Goal: Task Accomplishment & Management: Use online tool/utility

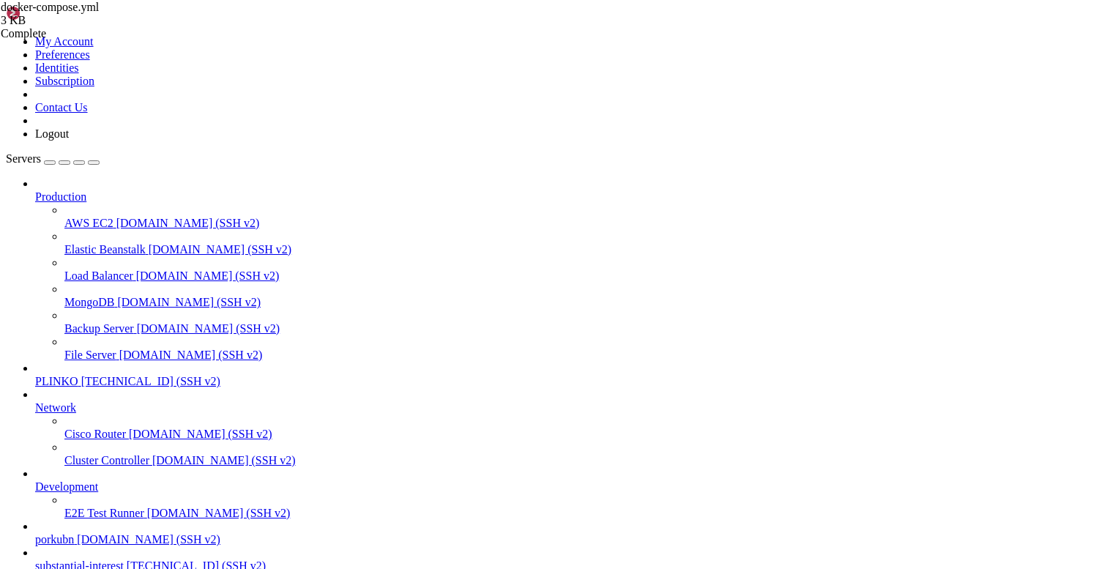
scroll to position [11, 0]
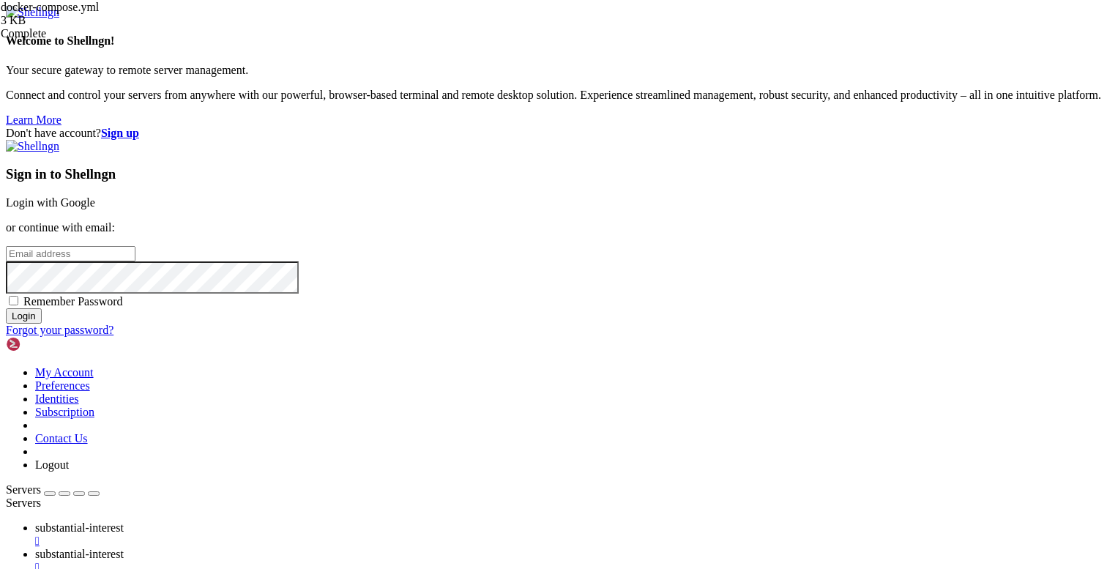
click at [389, 127] on div "Don't have account? Sign up Sign in to Shellngn Login with Google or continue w…" at bounding box center [553, 232] width 1095 height 210
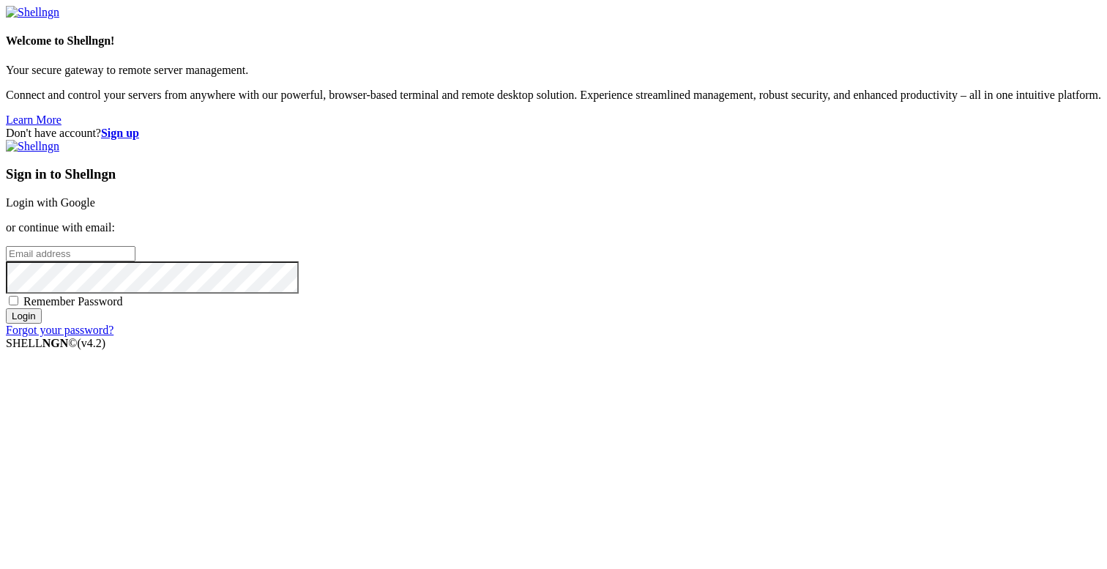
click at [95, 205] on link "Login with Google" at bounding box center [50, 202] width 89 height 12
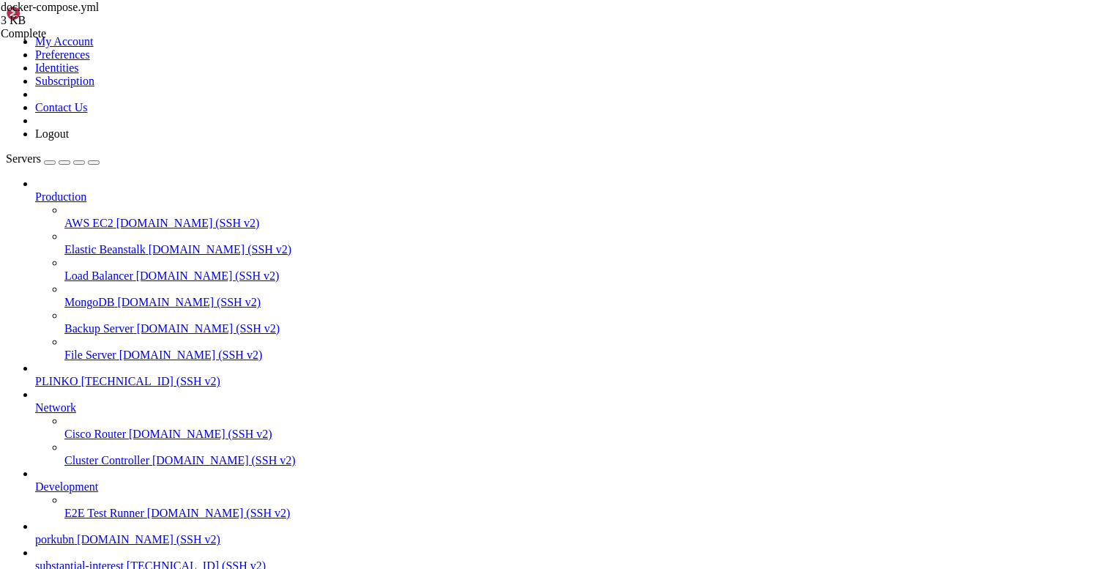
scroll to position [2679, 0]
type textarea "ports: ["5432:5432"]"
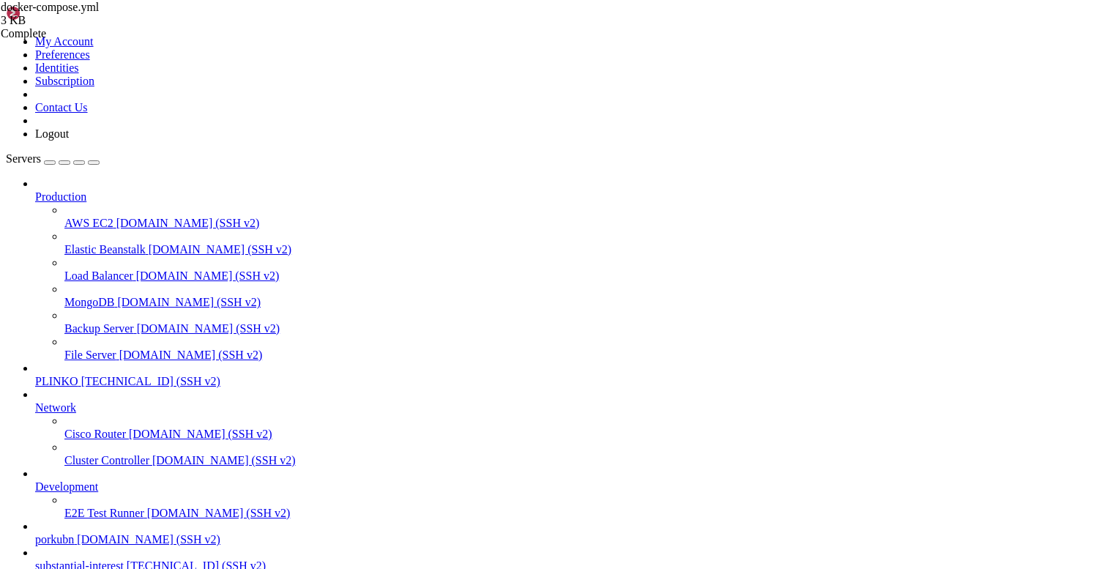
drag, startPoint x: 196, startPoint y: 1264, endPoint x: 12, endPoint y: 1081, distance: 259.9
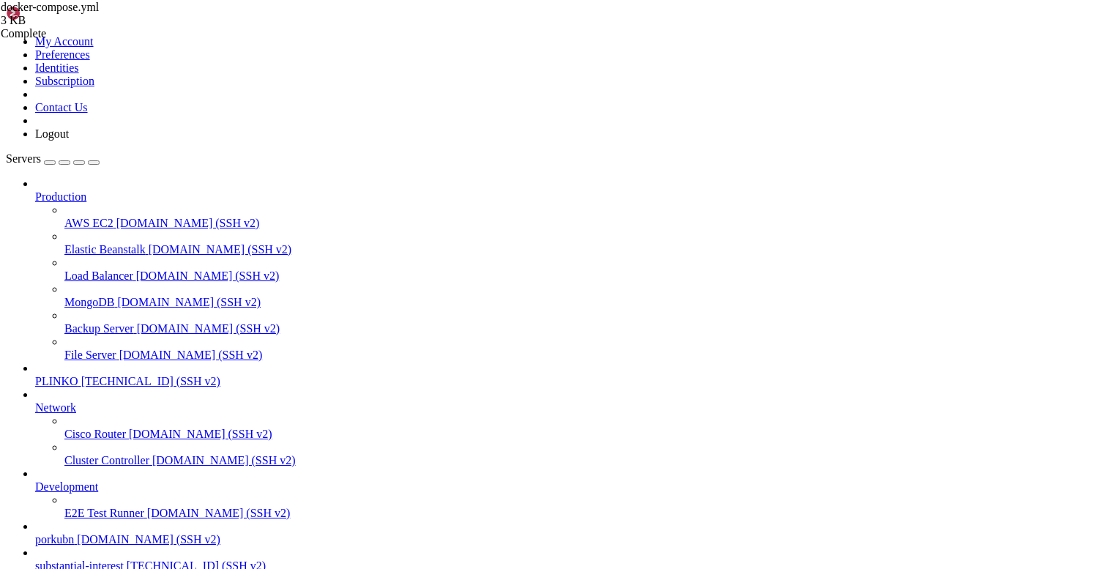
copy div "lore@ipsumdolorsitametco:~# # adipisc elitse doe = tem.incididun() ut lab = (et…"
drag, startPoint x: 121, startPoint y: 1099, endPoint x: 25, endPoint y: 1004, distance: 135.1
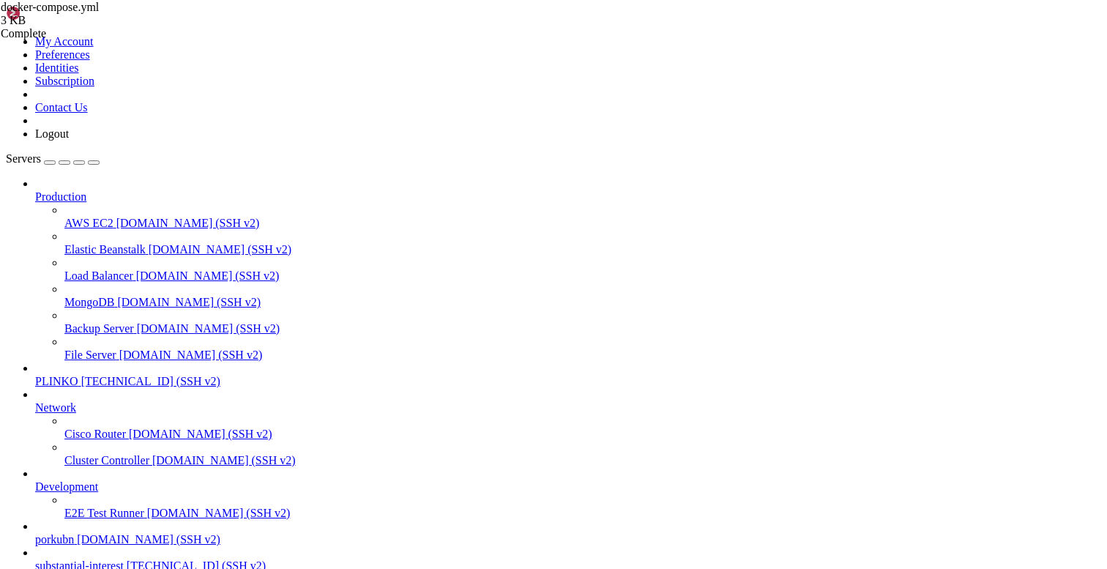
drag, startPoint x: 29, startPoint y: 1038, endPoint x: 11, endPoint y: 1001, distance: 40.6
drag, startPoint x: 13, startPoint y: 1019, endPoint x: 11, endPoint y: 1033, distance: 14.1
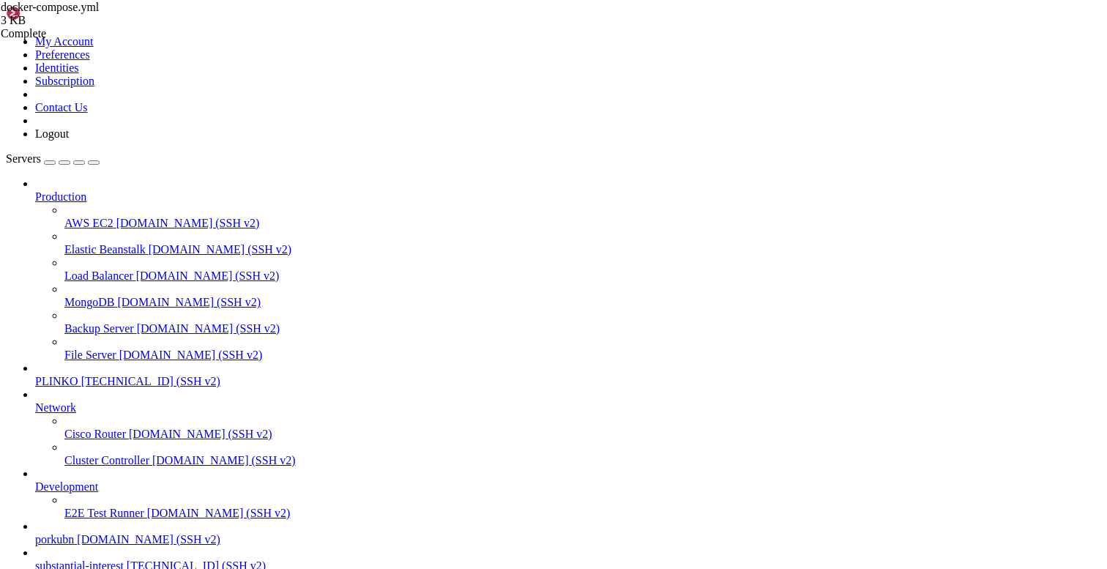
scroll to position [2852, 0]
copy div "lore@ipsumdolorsitametco:~# # adipisc elitse doe = tem.incididun() ut lab = (et…"
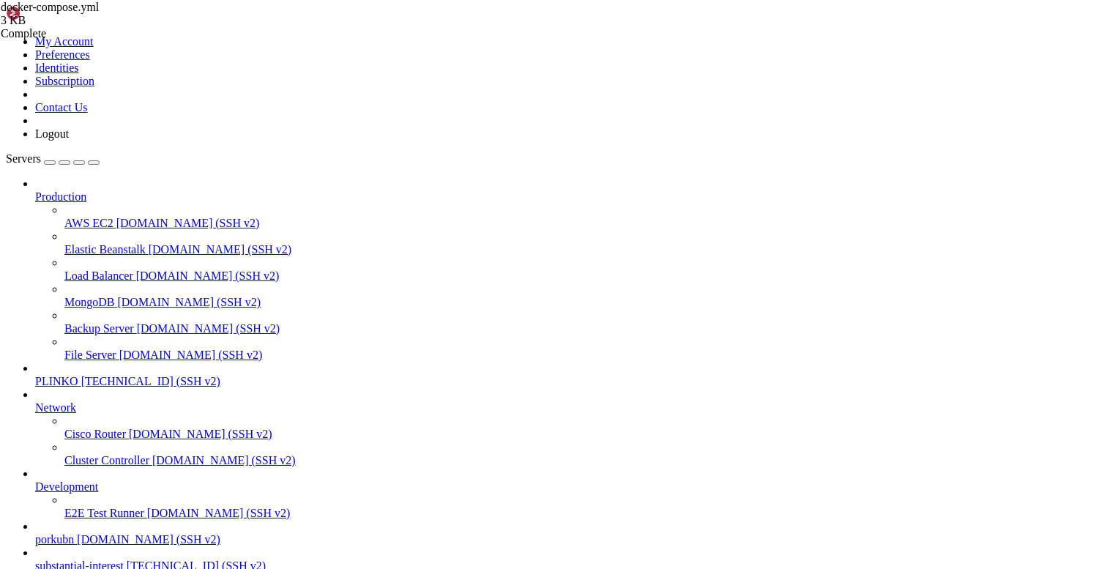
type input "/opt/facebook-etl"
drag, startPoint x: 944, startPoint y: 359, endPoint x: 925, endPoint y: 358, distance: 19.0
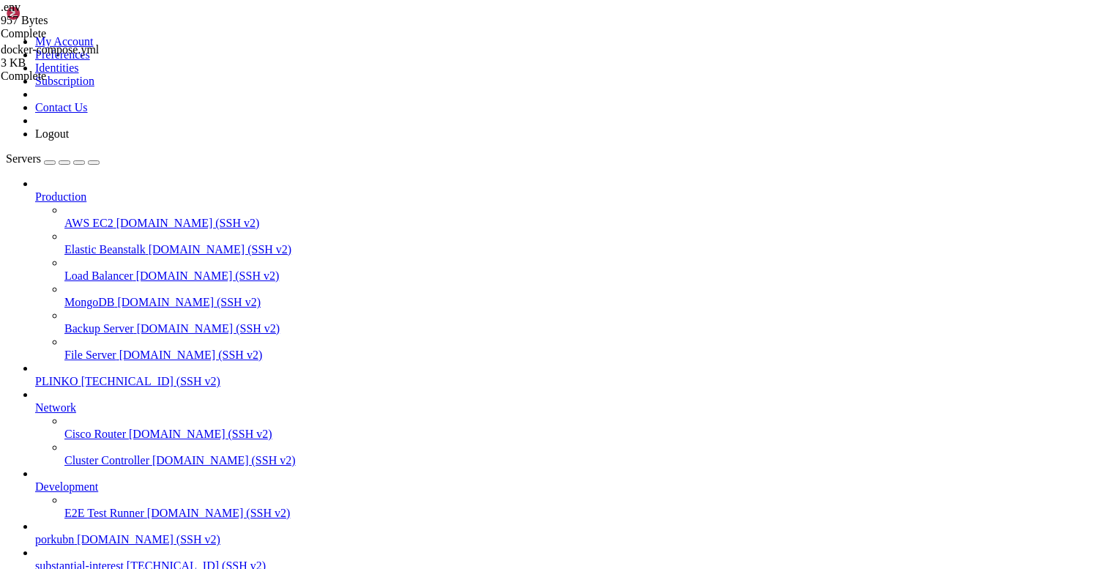
type textarea "ACE_API_KEY=vVB6b3pZgOjiRL5ov5RshQ4VojlFuDNcidrEcOIcBhp0cfdgGRPYg"
type textarea "KEITARO_TOKEN=0e887252f176aaf902332d5c2d0c32d7"
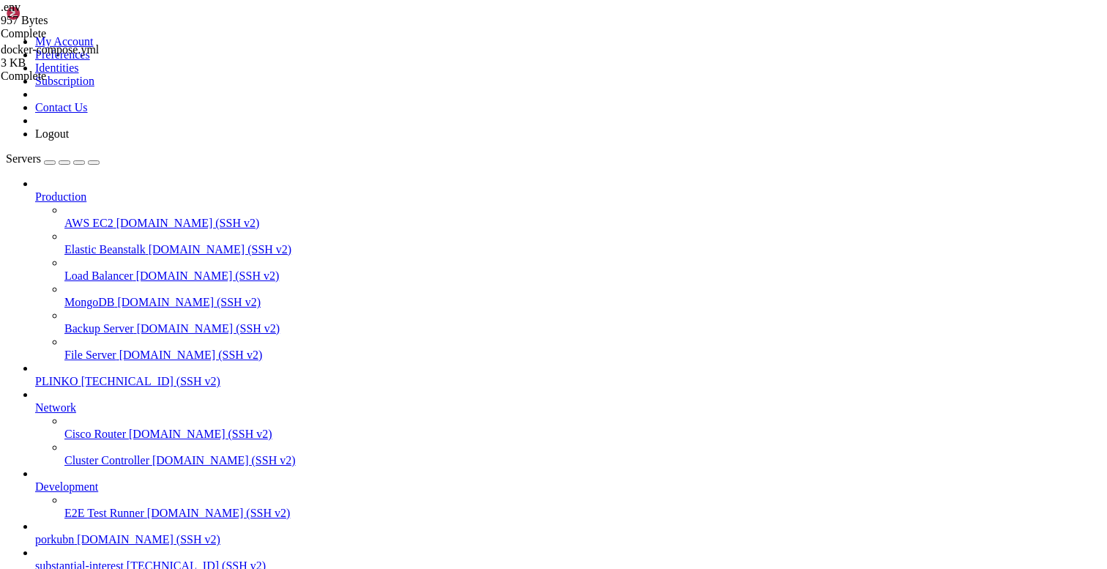
drag, startPoint x: 545, startPoint y: 296, endPoint x: 296, endPoint y: 296, distance: 248.9
paste textarea "dd08c7276c3842ee834095adda6c8bf6"
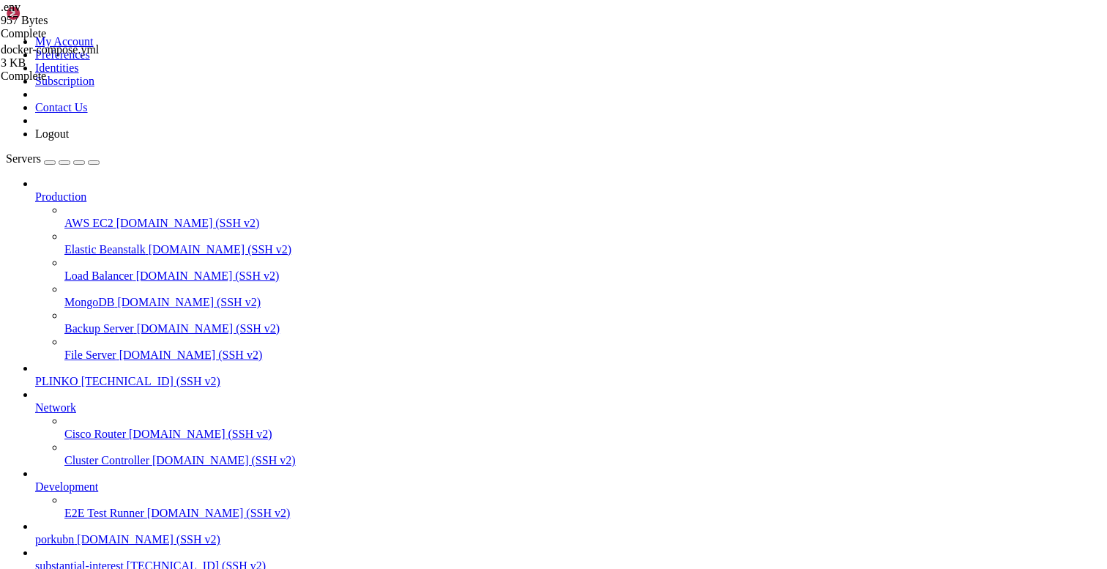
type textarea "TG_CHAT_ID=-4553962049"
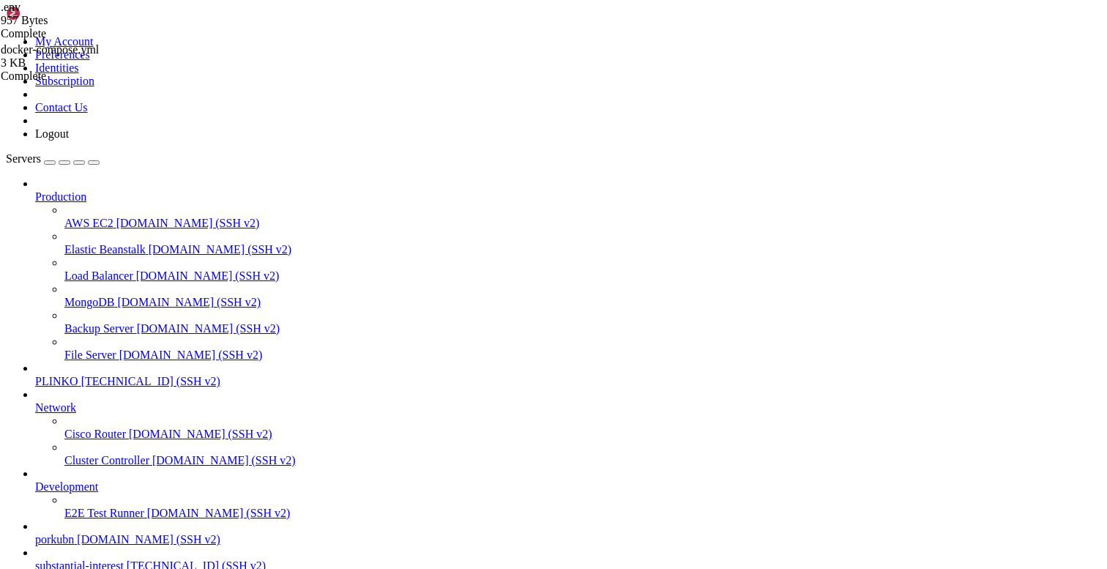
drag, startPoint x: 184, startPoint y: 1256, endPoint x: 15, endPoint y: 1004, distance: 303.2
drag, startPoint x: 16, startPoint y: 1015, endPoint x: 12, endPoint y: 952, distance: 63.1
copy div "root@substantialinterest:~# docker compose -f /opt/facebook-etl/docker-compose.…"
